Goal: Task Accomplishment & Management: Use online tool/utility

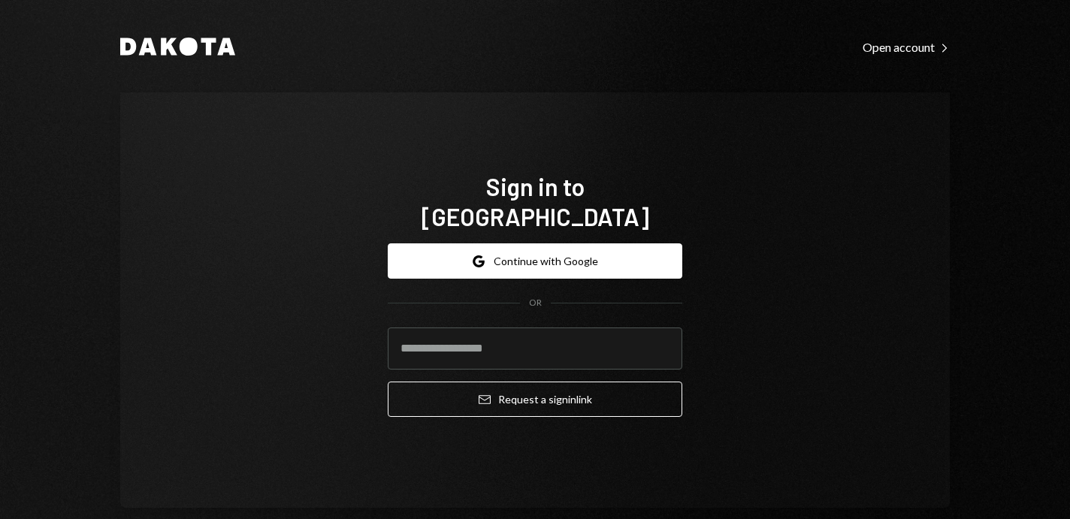
click at [532, 243] on button "Google Continue with Google" at bounding box center [535, 260] width 295 height 35
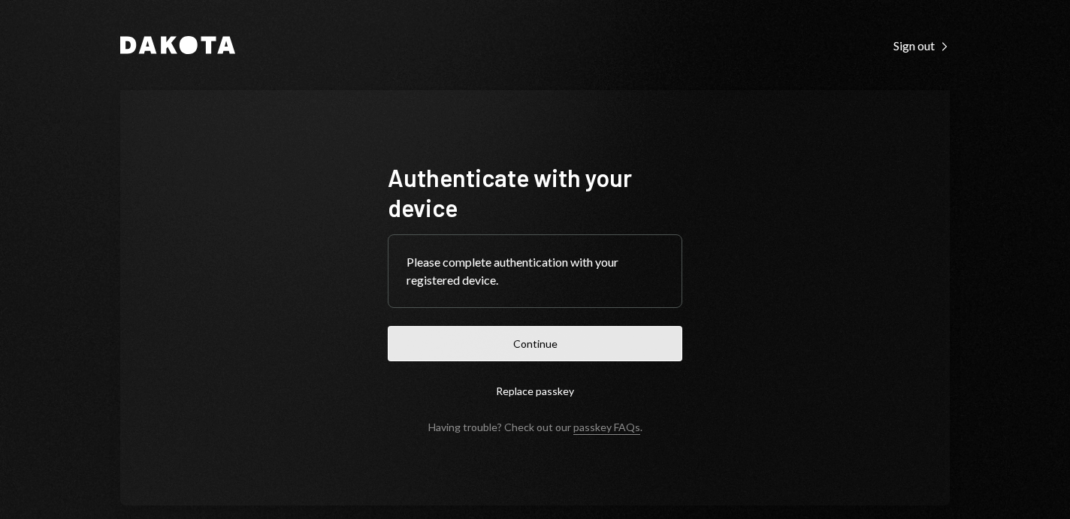
click at [566, 351] on button "Continue" at bounding box center [535, 343] width 295 height 35
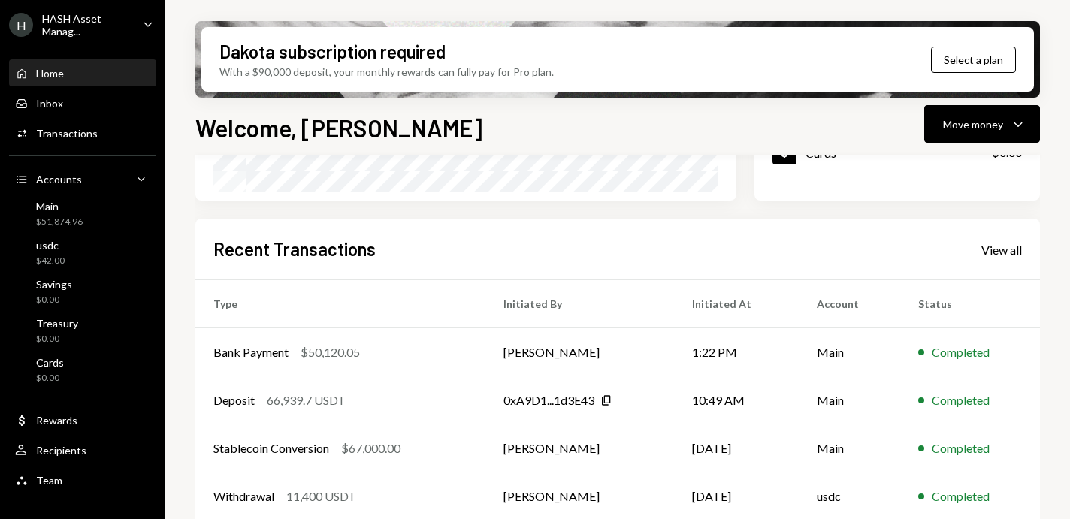
scroll to position [336, 0]
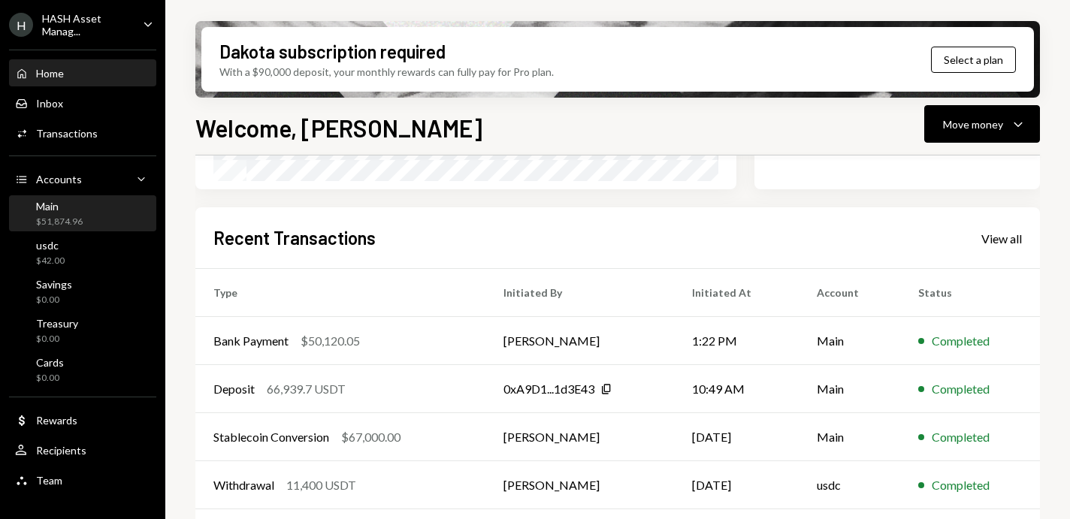
click at [83, 210] on div "Main $51,874.96" at bounding box center [82, 214] width 135 height 29
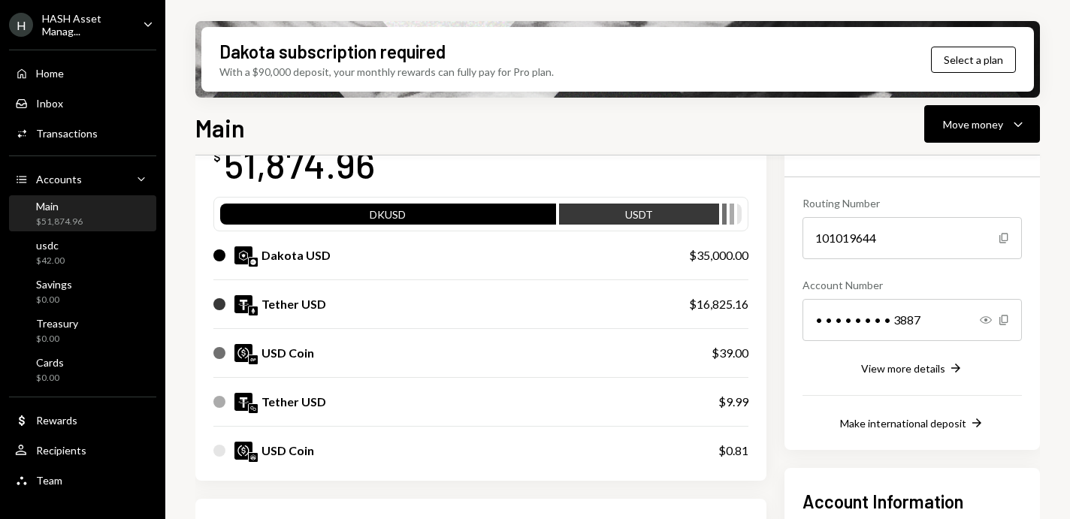
scroll to position [195, 0]
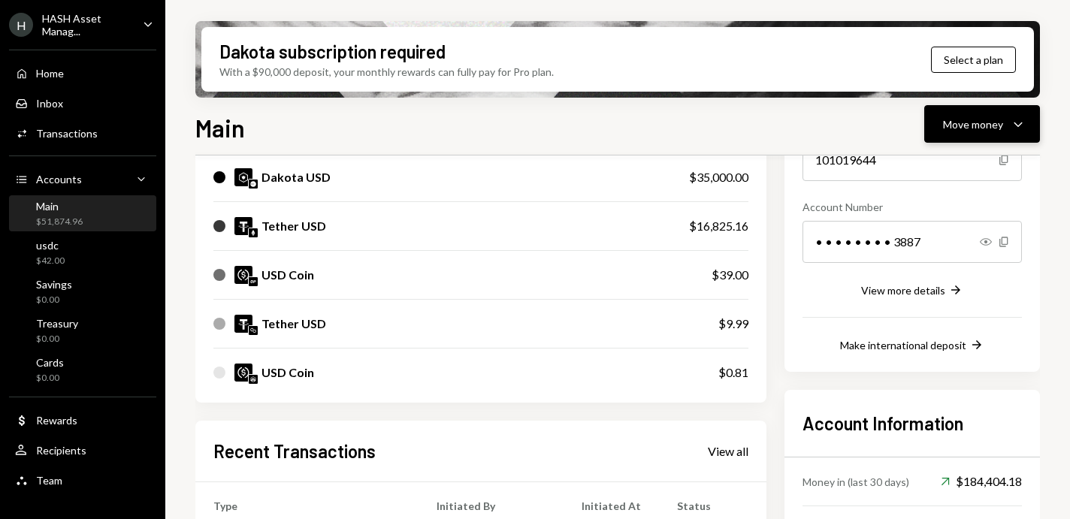
click at [996, 122] on div "Move money" at bounding box center [973, 124] width 60 height 16
click at [971, 155] on div "Withdraw Send" at bounding box center [959, 170] width 150 height 34
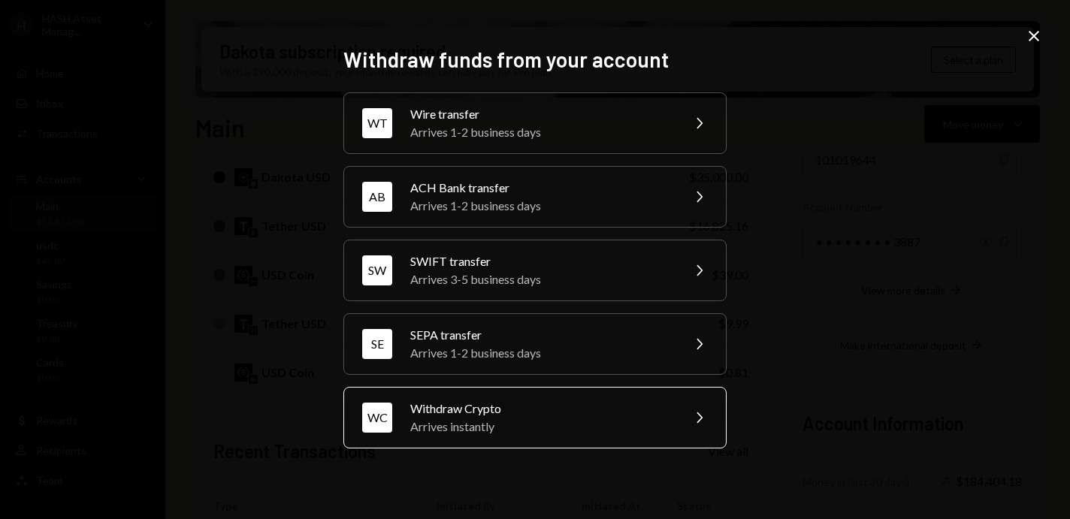
click at [519, 418] on div "Arrives instantly" at bounding box center [540, 427] width 261 height 18
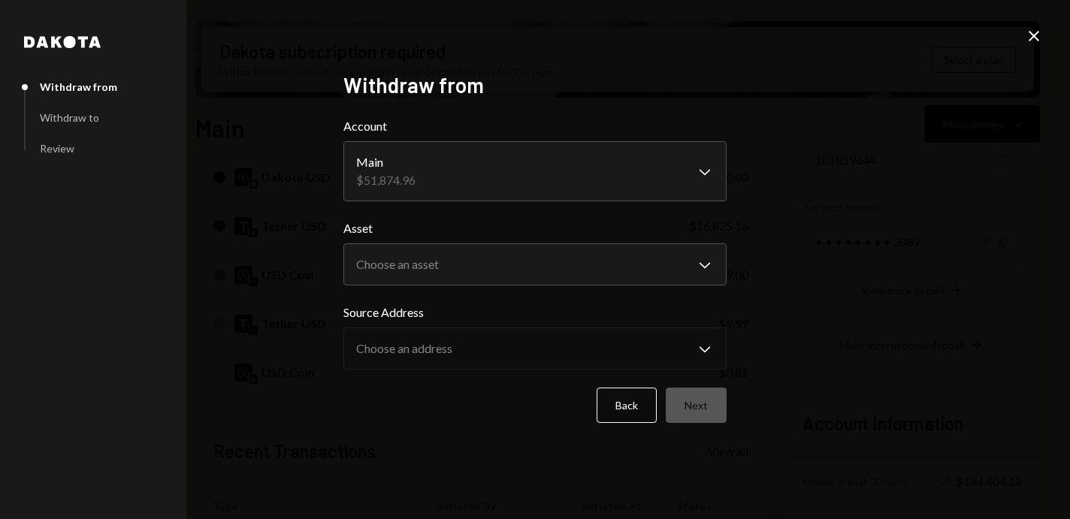
click at [703, 177] on body "H HASH Asset Manag... Caret Down Home Home Inbox Inbox Activities Transactions …" at bounding box center [535, 259] width 1070 height 519
click at [708, 266] on body "H HASH Asset Manag... Caret Down Home Home Inbox Inbox Activities Transactions …" at bounding box center [535, 259] width 1070 height 519
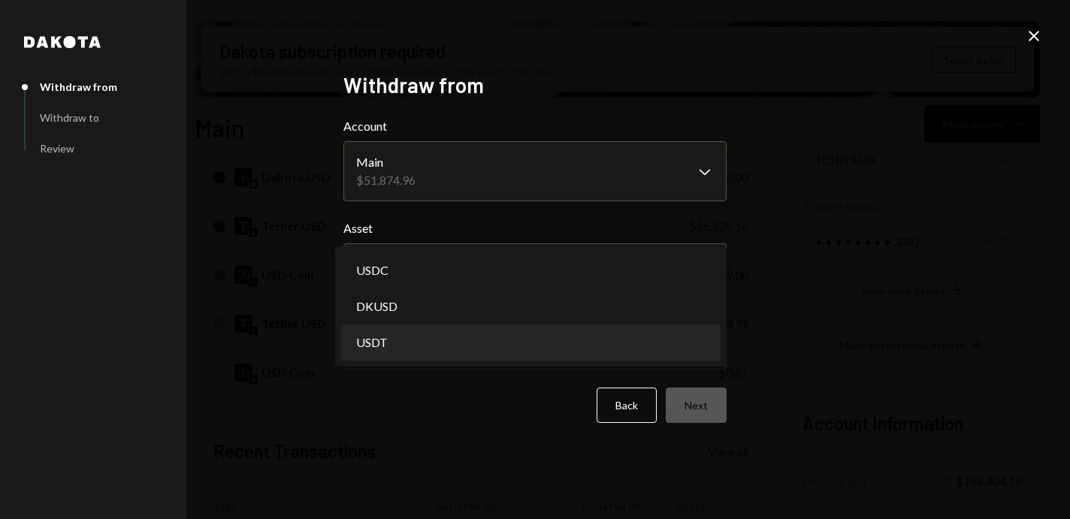
select select "****"
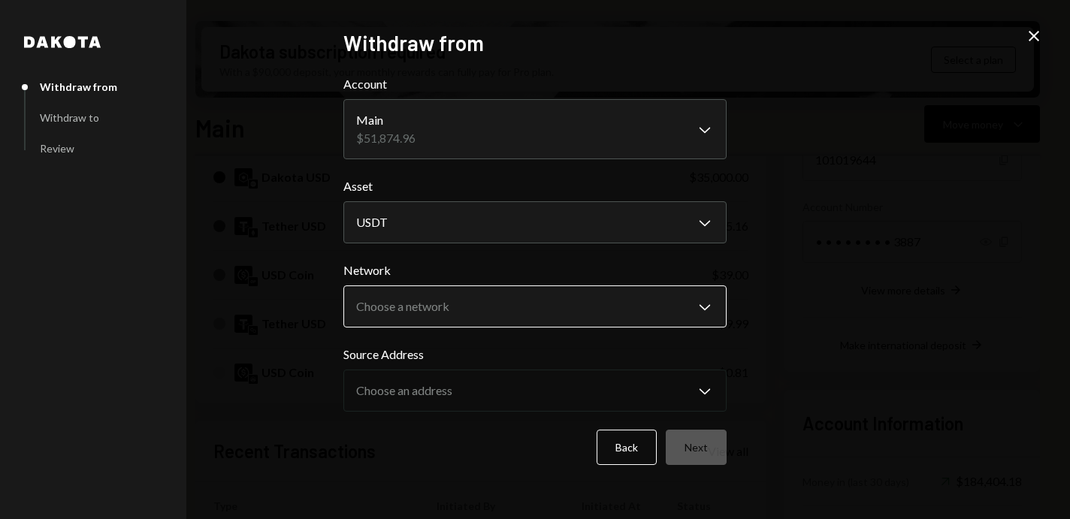
click at [685, 321] on body "H HASH Asset Manag... Caret Down Home Home Inbox Inbox Activities Transactions …" at bounding box center [535, 259] width 1070 height 519
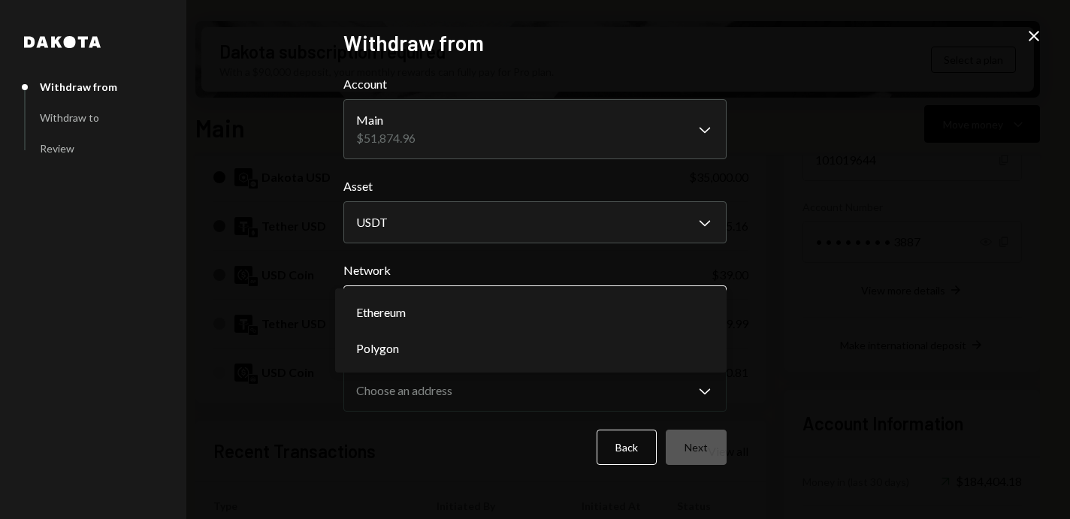
select select "**********"
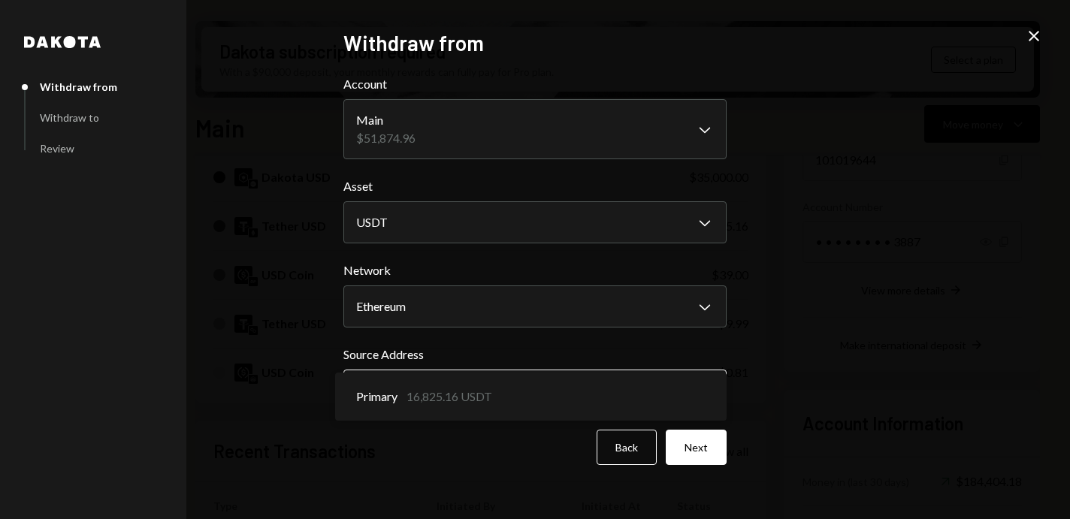
click at [687, 377] on body "H HASH Asset Manag... Caret Down Home Home Inbox Inbox Activities Transactions …" at bounding box center [535, 259] width 1070 height 519
click at [687, 377] on div "Primary 16,825.16 USDT" at bounding box center [530, 397] width 391 height 48
click at [696, 449] on button "Next" at bounding box center [696, 447] width 61 height 35
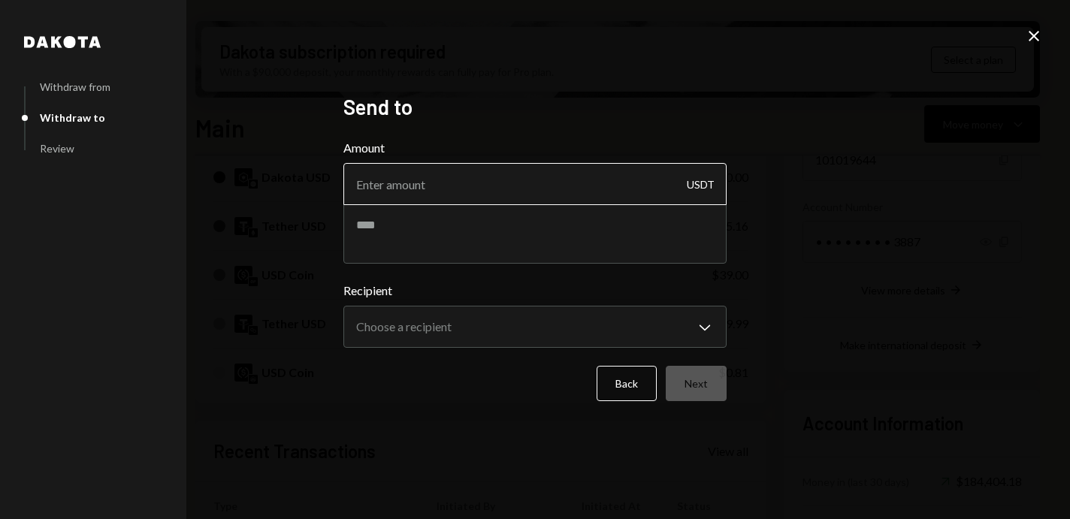
click at [568, 198] on input "Amount" at bounding box center [534, 184] width 383 height 42
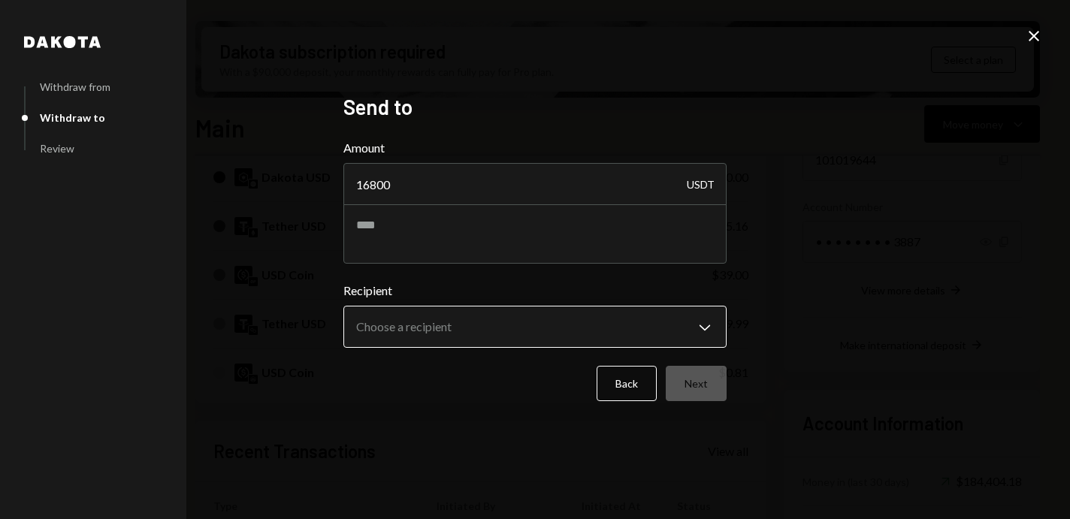
type input "16800"
click at [648, 331] on body "H HASH Asset Manag... Caret Down Home Home Inbox Inbox Activities Transactions …" at bounding box center [535, 259] width 1070 height 519
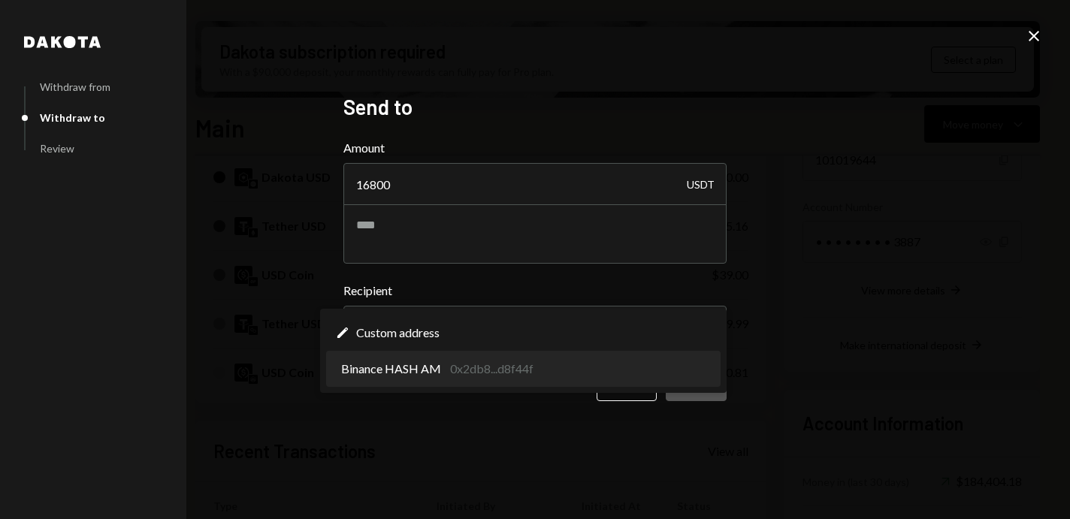
select select "**********"
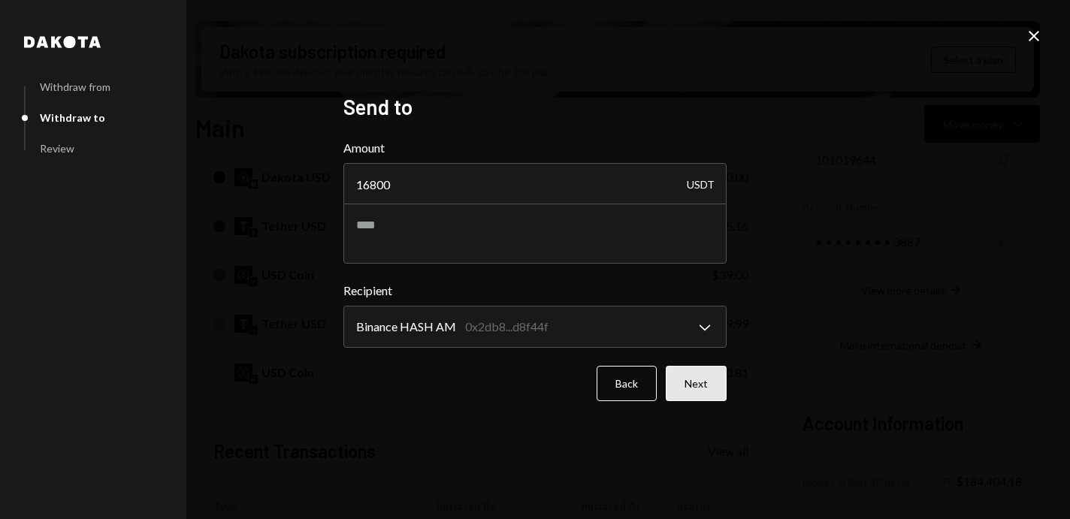
click at [717, 388] on button "Next" at bounding box center [696, 383] width 61 height 35
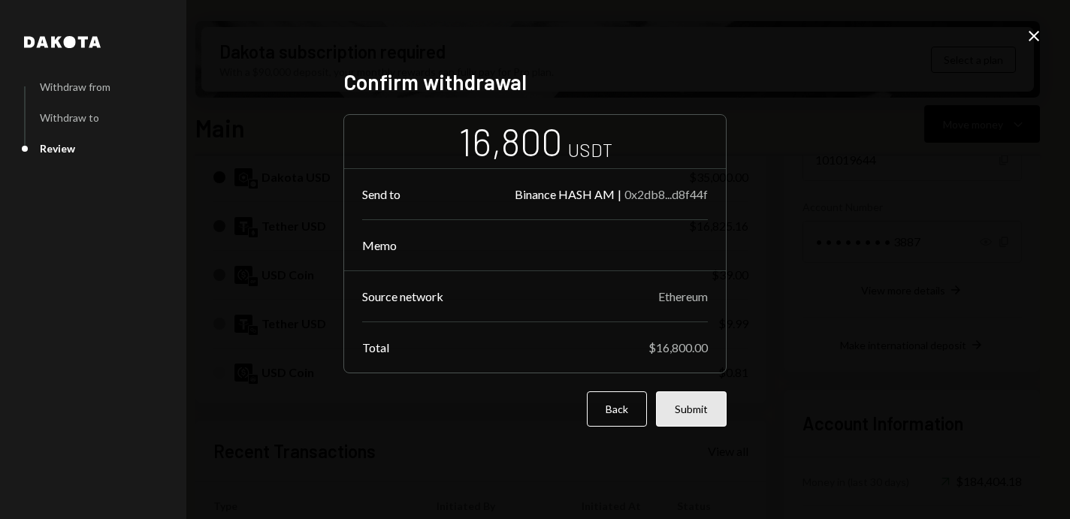
click at [703, 405] on button "Submit" at bounding box center [691, 408] width 71 height 35
